Goal: Find specific page/section: Find specific page/section

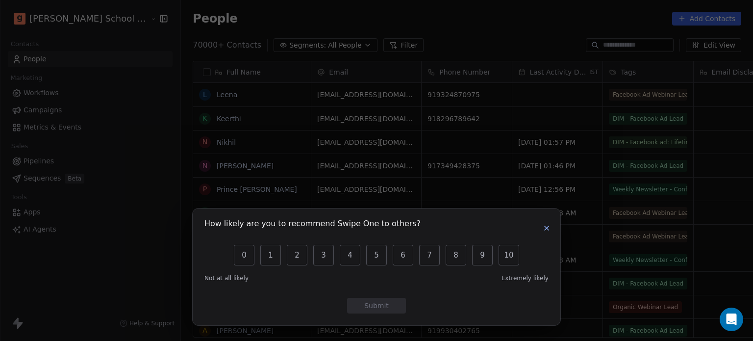
scroll to position [292, 599]
click at [546, 227] on icon "button" at bounding box center [547, 228] width 4 height 4
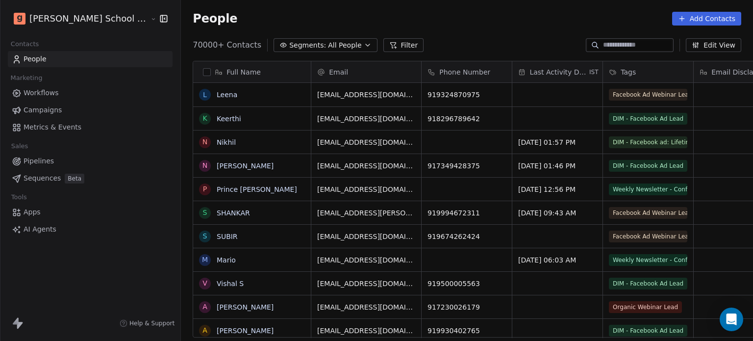
click at [609, 47] on input at bounding box center [637, 45] width 69 height 10
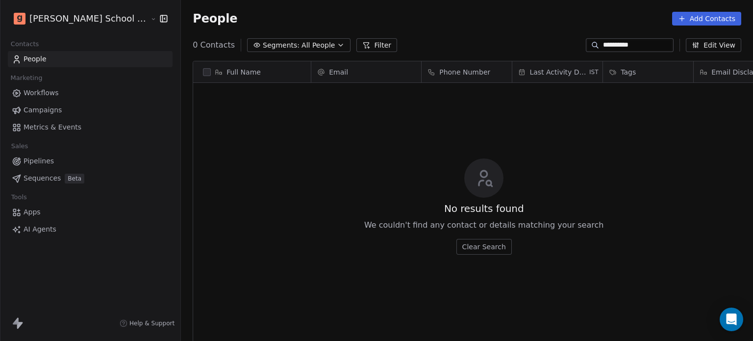
type input "**********"
click at [356, 40] on button "Filter" at bounding box center [376, 45] width 41 height 14
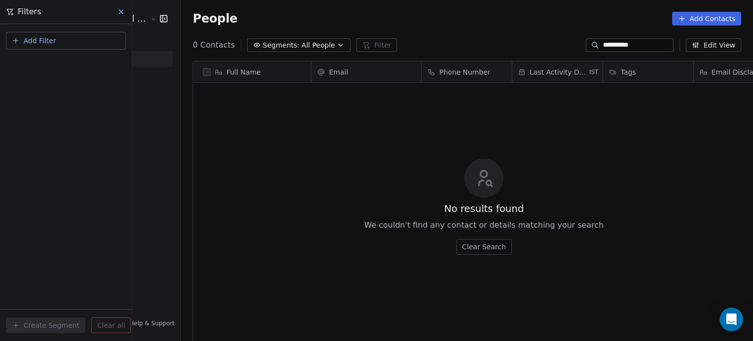
click at [116, 11] on button at bounding box center [121, 12] width 15 height 14
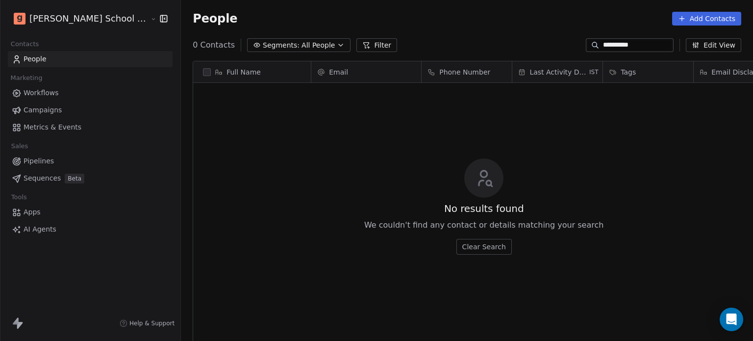
click at [456, 245] on button "Clear Search" at bounding box center [483, 247] width 55 height 16
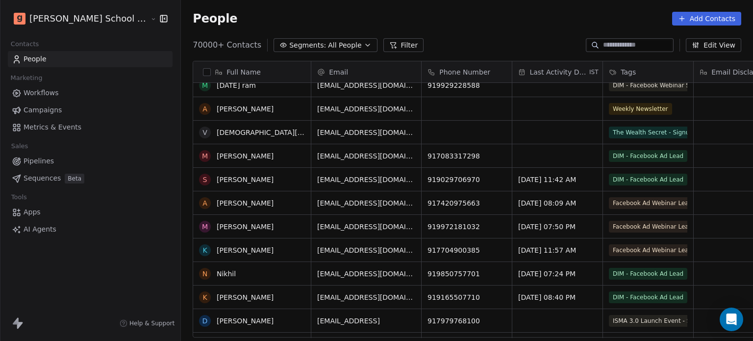
scroll to position [0, 0]
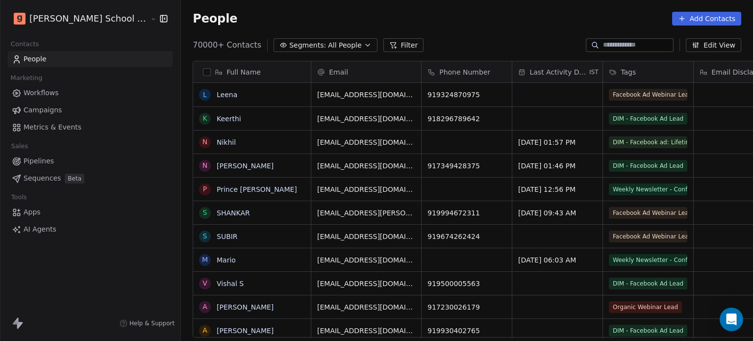
click at [608, 43] on input at bounding box center [637, 45] width 69 height 10
paste input "**********"
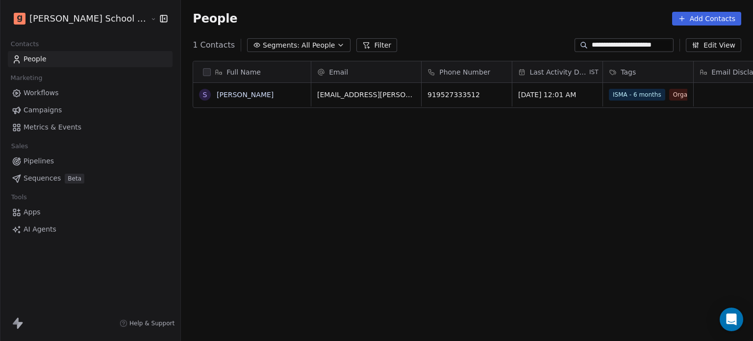
scroll to position [292, 599]
type input "**********"
click at [217, 95] on link "[PERSON_NAME]" at bounding box center [245, 95] width 57 height 8
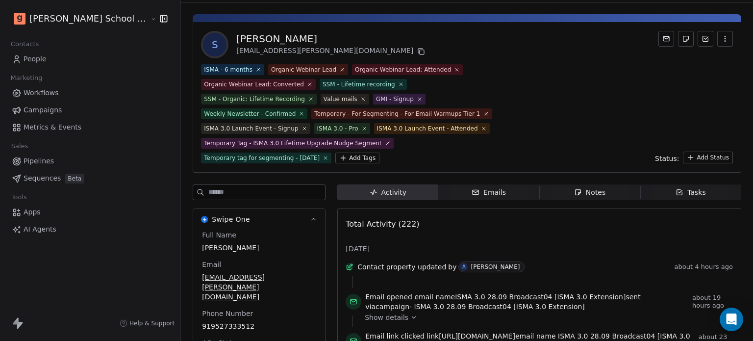
scroll to position [25, 0]
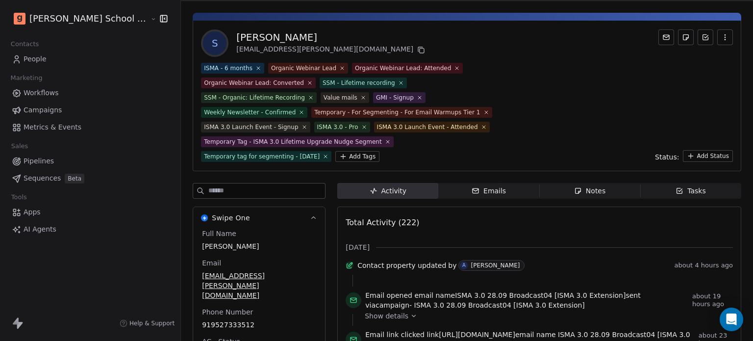
click at [317, 130] on div "ISMA 3.0 - Pro" at bounding box center [337, 127] width 41 height 9
click at [317, 128] on div "ISMA 3.0 - Pro" at bounding box center [337, 127] width 41 height 9
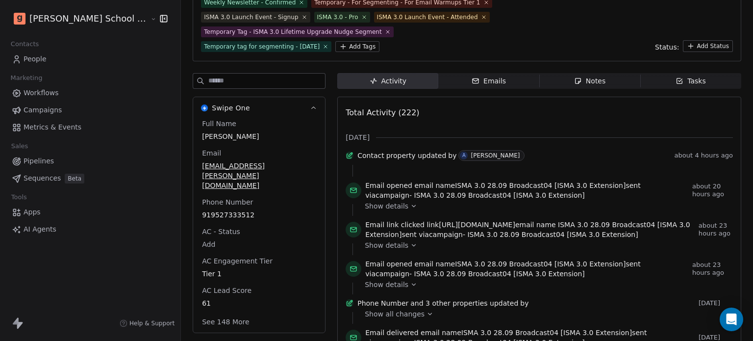
scroll to position [0, 0]
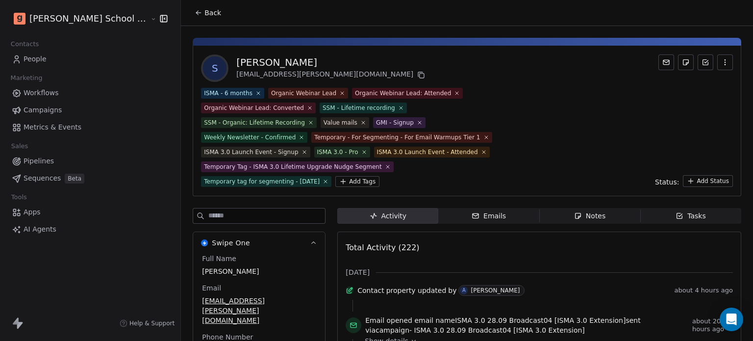
click at [317, 149] on div "ISMA 3.0 - Pro" at bounding box center [337, 152] width 41 height 9
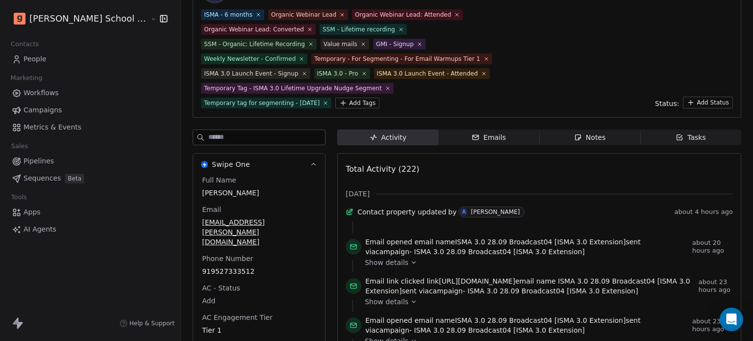
scroll to position [140, 0]
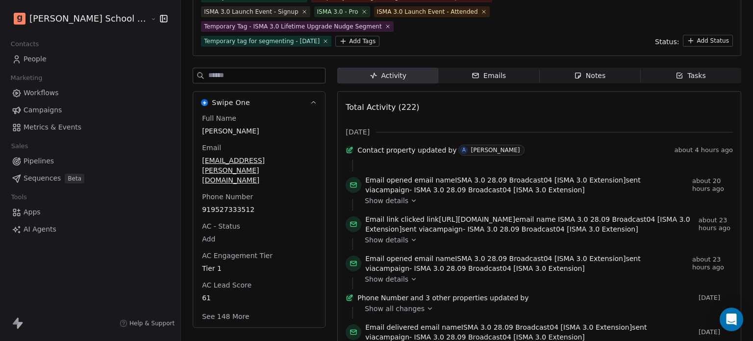
click at [310, 100] on icon "button" at bounding box center [313, 102] width 7 height 7
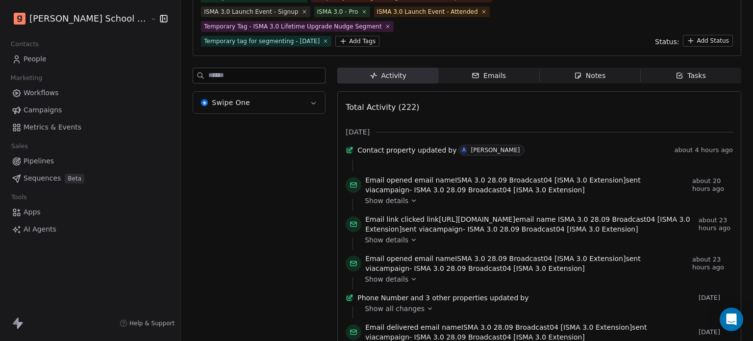
click at [310, 100] on icon "button" at bounding box center [313, 102] width 7 height 7
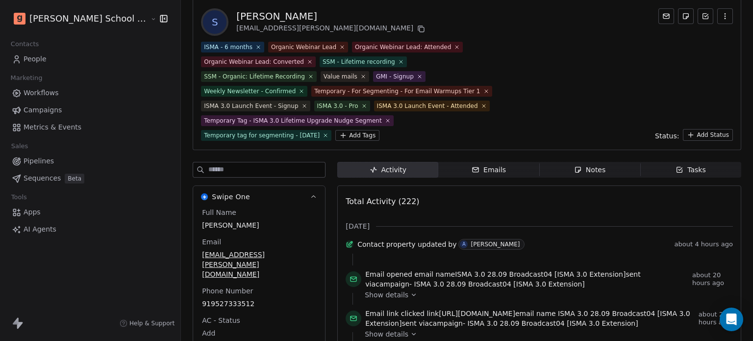
scroll to position [0, 0]
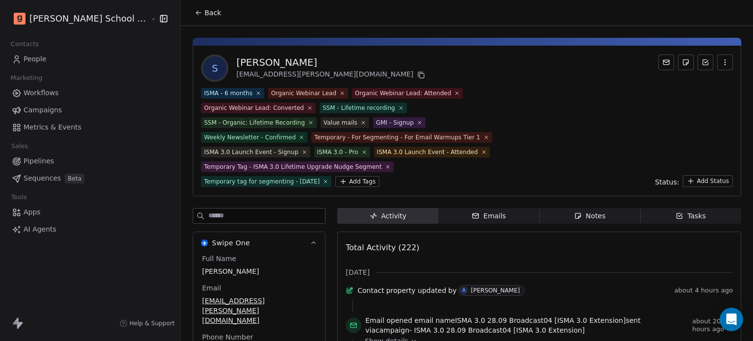
click at [271, 92] on div "Organic Webinar Lead" at bounding box center [303, 93] width 65 height 9
click at [239, 179] on div "Temporary tag for segmenting - [DATE]" at bounding box center [262, 181] width 116 height 9
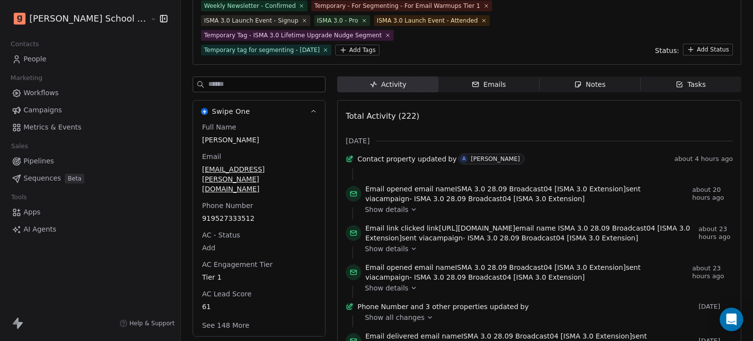
scroll to position [75, 0]
